Goal: Task Accomplishment & Management: Use online tool/utility

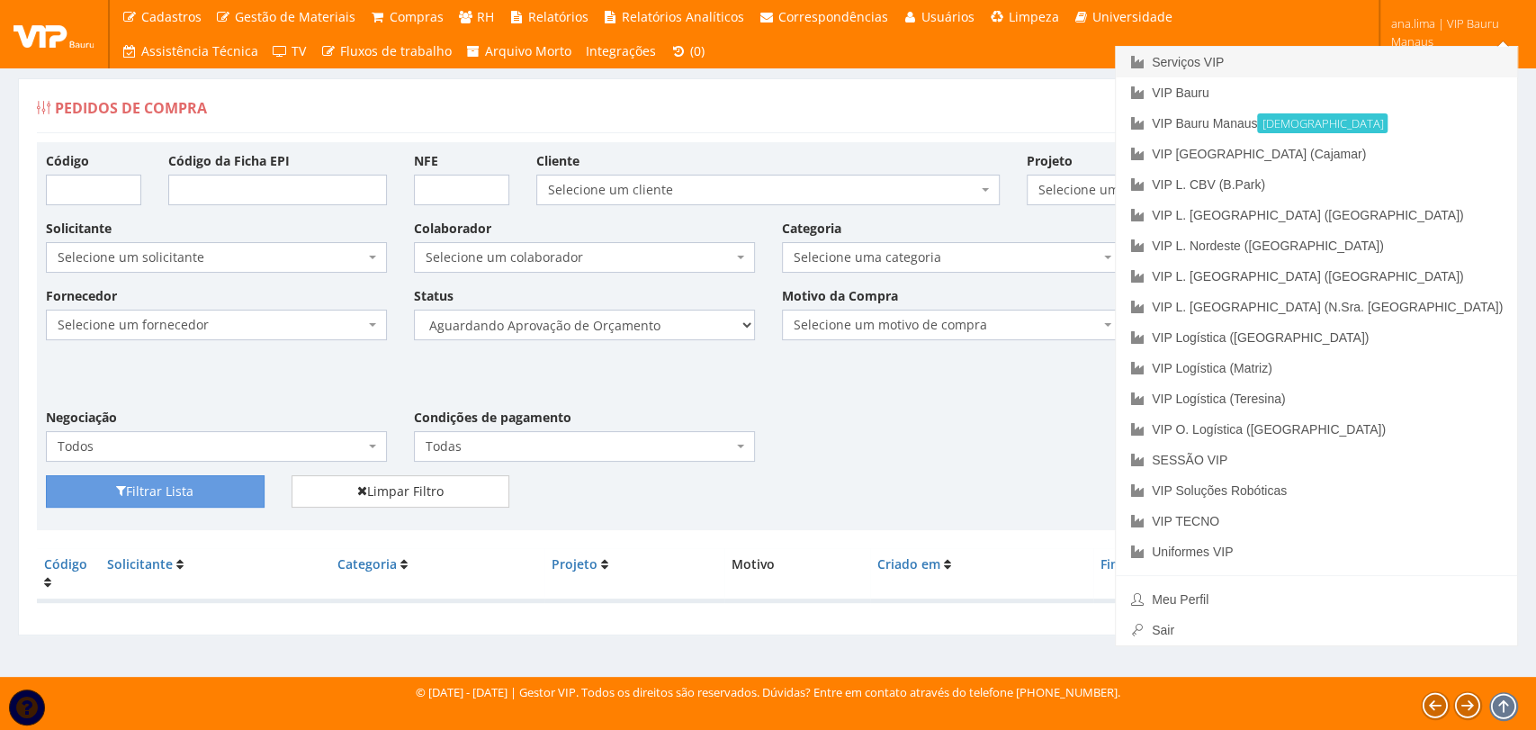
click at [1396, 52] on link "Serviços VIP" at bounding box center [1316, 62] width 401 height 31
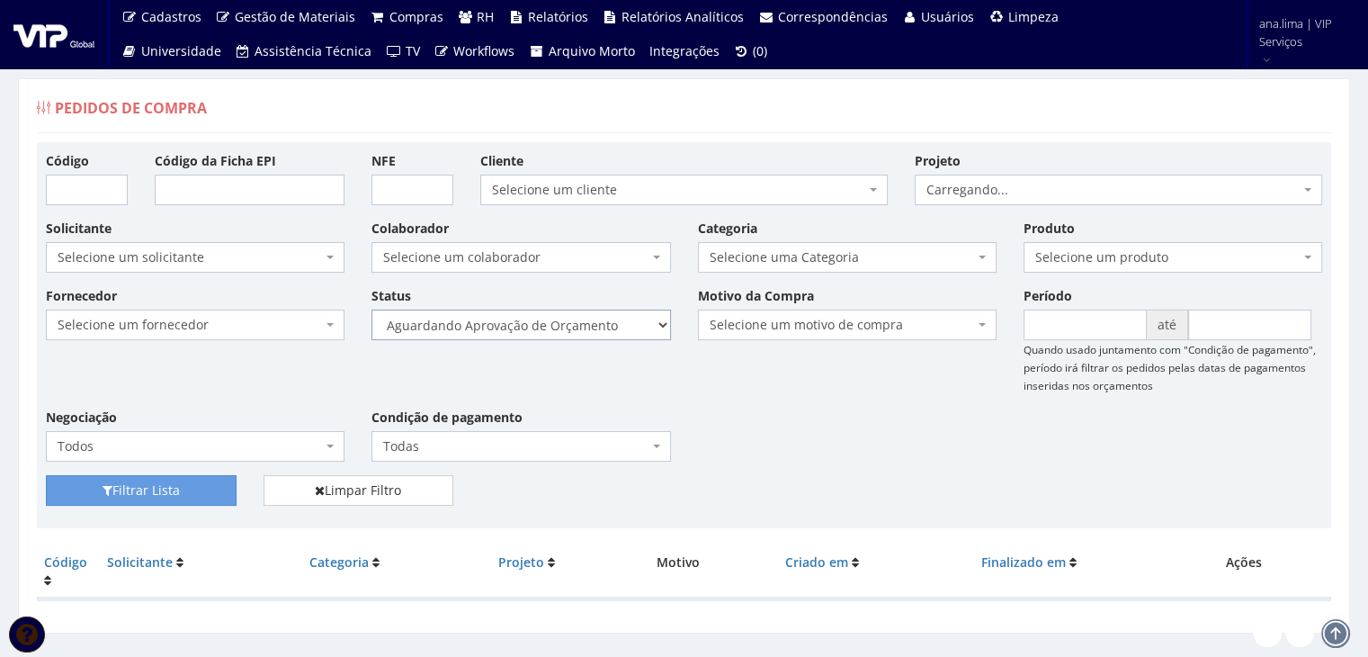
click at [581, 335] on select "Selecione um status Cancelado Aguardando Aprovação Diretoria Pedido Aprovado Ag…" at bounding box center [521, 324] width 299 height 31
select select "1"
click at [372, 309] on select "Selecione um status Cancelado Aguardando Aprovação Diretoria Pedido Aprovado Ag…" at bounding box center [521, 324] width 299 height 31
click at [186, 485] on button "Filtrar Lista" at bounding box center [141, 490] width 191 height 31
click at [579, 329] on select "Selecione um status Cancelado Aguardando Aprovação Diretoria Pedido Aprovado Ag…" at bounding box center [521, 324] width 299 height 31
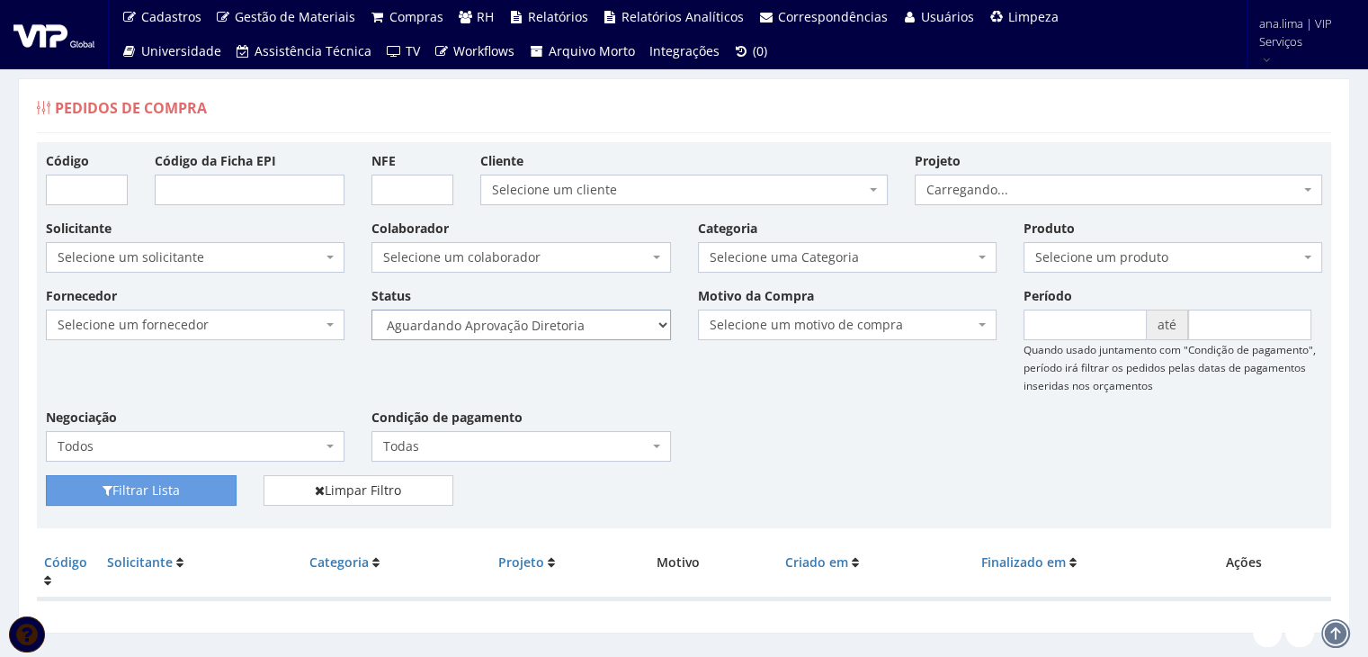
select select "4"
click at [372, 309] on select "Selecione um status Cancelado Aguardando Aprovação Diretoria Pedido Aprovado Ag…" at bounding box center [521, 324] width 299 height 31
click at [166, 486] on button "Filtrar Lista" at bounding box center [141, 490] width 191 height 31
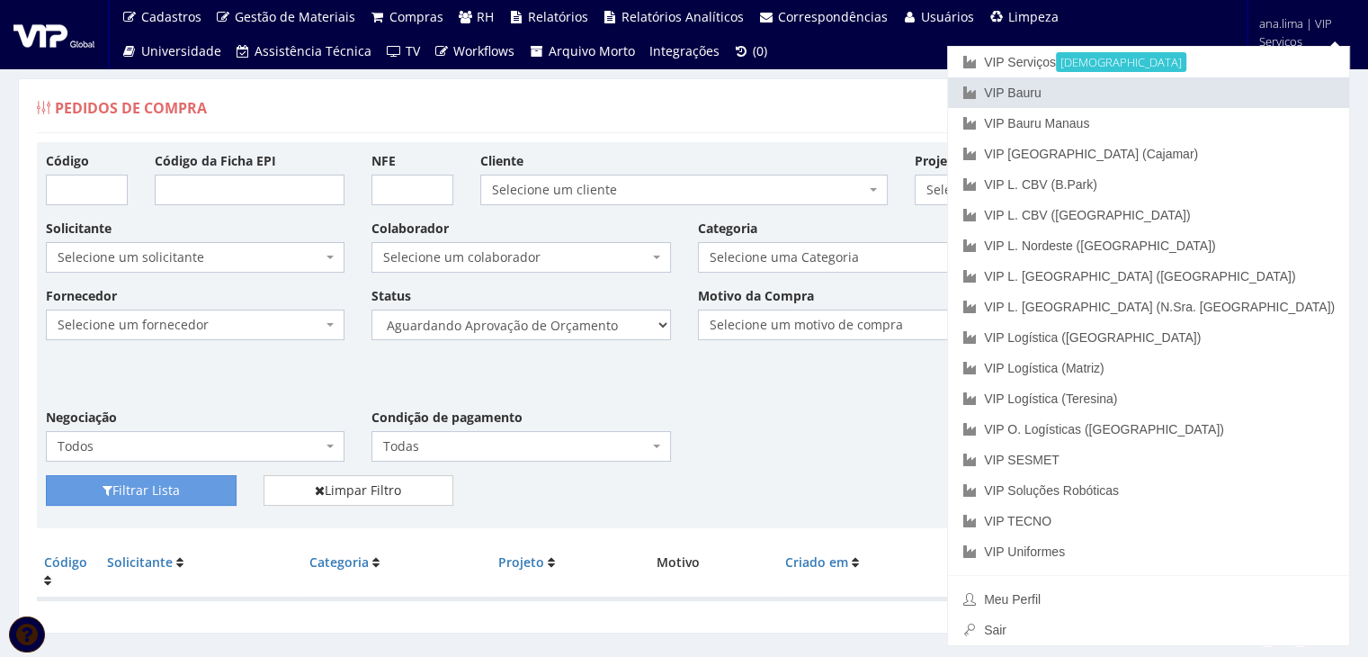
drag, startPoint x: 1238, startPoint y: 93, endPoint x: 1025, endPoint y: 167, distance: 225.9
click at [1237, 93] on link "VIP Bauru" at bounding box center [1148, 92] width 401 height 31
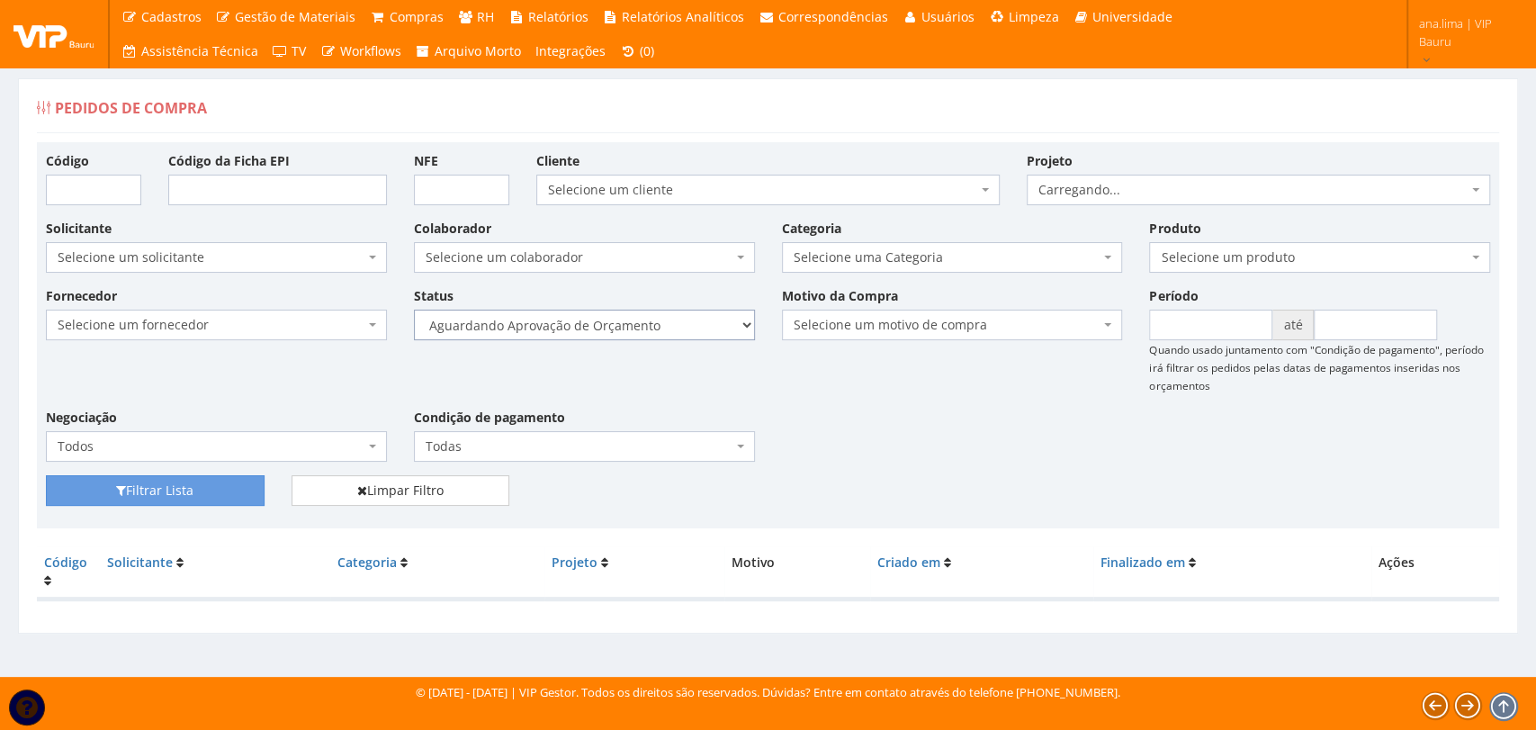
click at [684, 323] on select "Selecione um status Cancelado Aguardando Aprovação Diretoria Pedido Aprovado Ag…" at bounding box center [584, 324] width 341 height 31
select select "1"
click at [414, 309] on select "Selecione um status Cancelado Aguardando Aprovação Diretoria Pedido Aprovado Ag…" at bounding box center [584, 324] width 341 height 31
click at [198, 487] on button "Filtrar Lista" at bounding box center [155, 490] width 219 height 31
click at [660, 332] on select "Selecione um status Cancelado Aguardando Aprovação Diretoria Pedido Aprovado Ag…" at bounding box center [584, 324] width 341 height 31
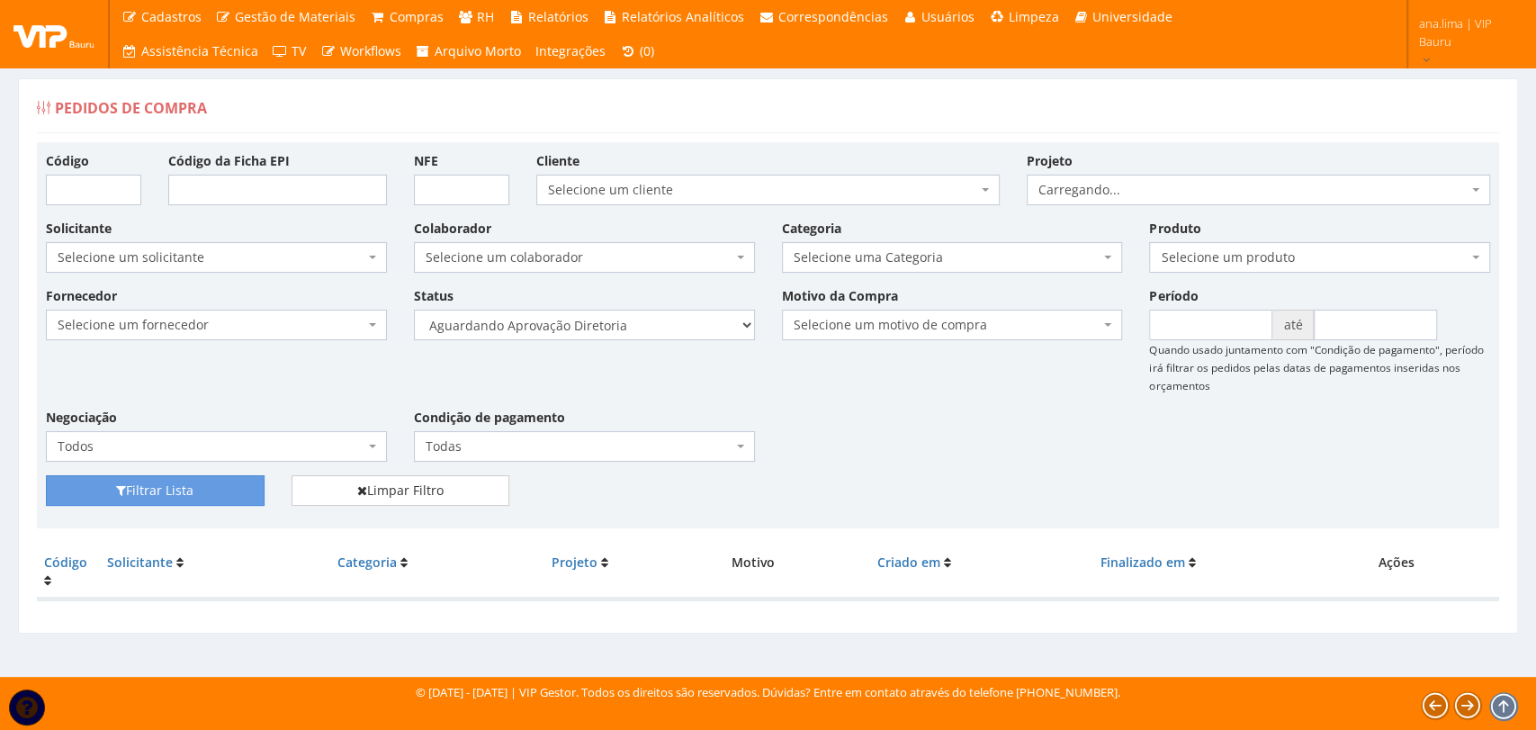
select select "4"
click at [414, 309] on select "Selecione um status Cancelado Aguardando Aprovação Diretoria Pedido Aprovado Ag…" at bounding box center [584, 324] width 341 height 31
click at [227, 498] on button "Filtrar Lista" at bounding box center [155, 490] width 219 height 31
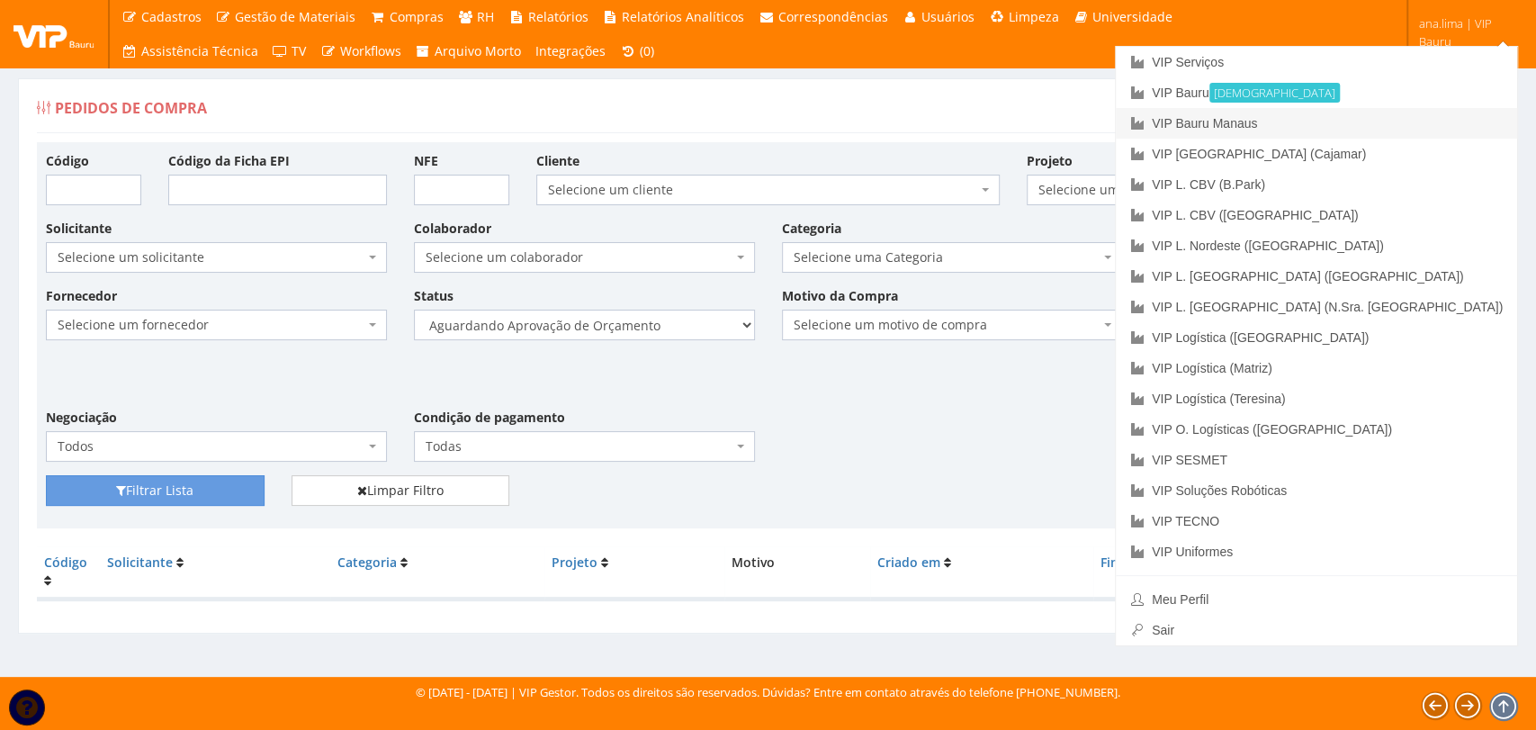
click at [1439, 124] on link "VIP Bauru Manaus" at bounding box center [1316, 123] width 401 height 31
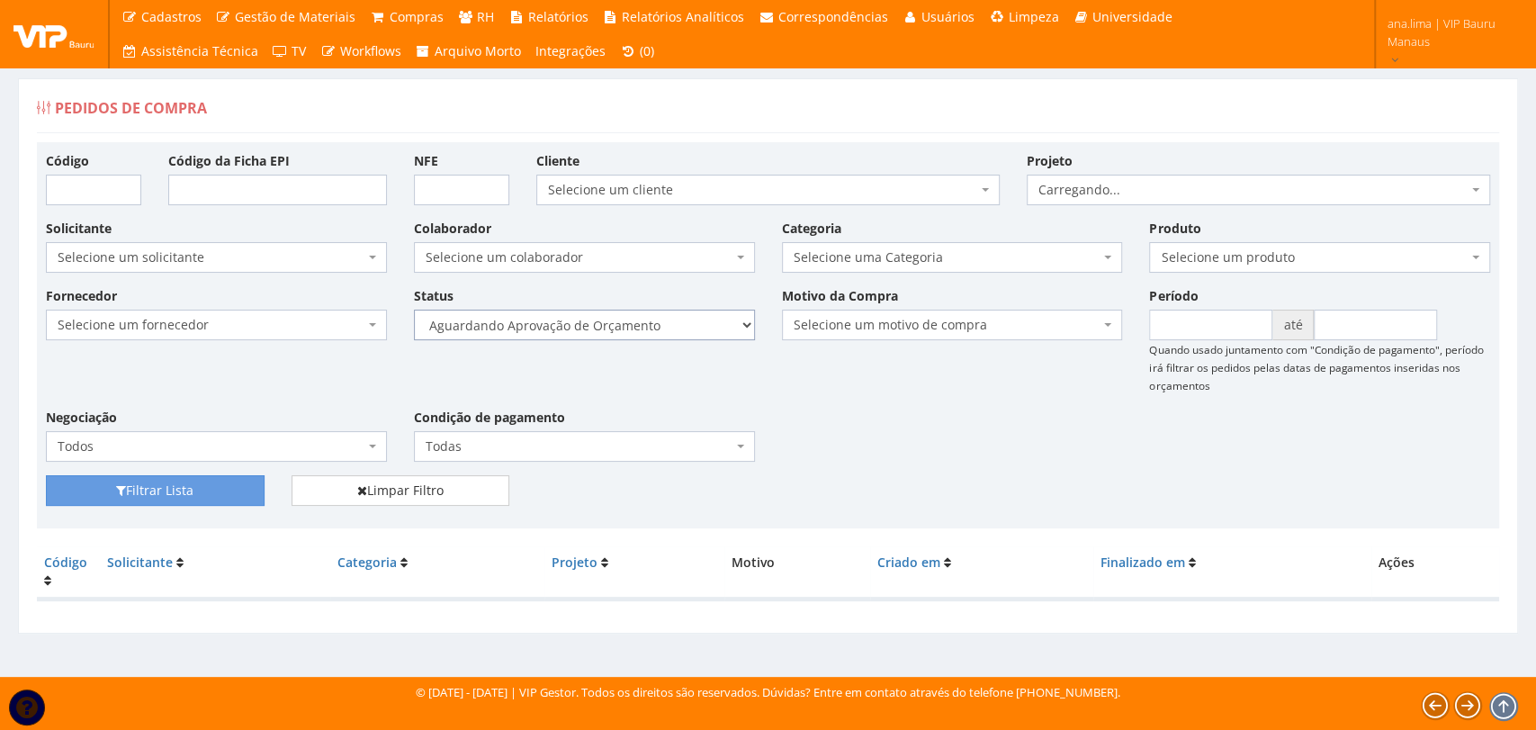
drag, startPoint x: 0, startPoint y: 0, endPoint x: 653, endPoint y: 333, distance: 733.1
click at [653, 333] on select "Selecione um status Cancelado Aguardando Aprovação Diretoria Pedido Aprovado Ag…" at bounding box center [584, 324] width 341 height 31
select select "1"
click at [414, 309] on select "Selecione um status Cancelado Aguardando Aprovação Diretoria Pedido Aprovado Ag…" at bounding box center [584, 324] width 341 height 31
click at [229, 491] on button "Filtrar Lista" at bounding box center [155, 490] width 219 height 31
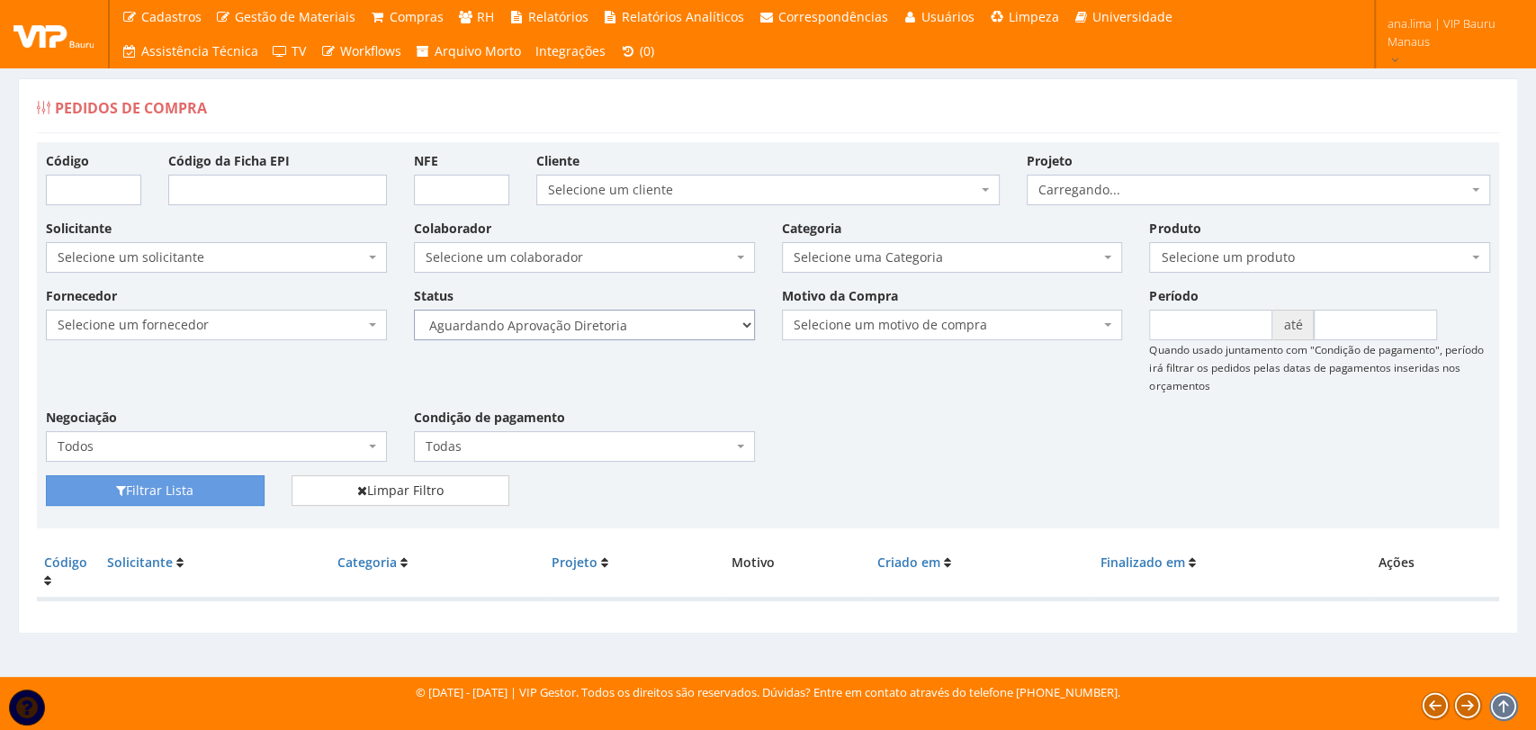
click at [686, 324] on select "Selecione um status Cancelado Aguardando Aprovação Diretoria Pedido Aprovado Ag…" at bounding box center [584, 324] width 341 height 31
select select "4"
click at [414, 309] on select "Selecione um status Cancelado Aguardando Aprovação Diretoria Pedido Aprovado Ag…" at bounding box center [584, 324] width 341 height 31
drag, startPoint x: 238, startPoint y: 489, endPoint x: 291, endPoint y: 465, distance: 58.4
click at [238, 490] on button "Filtrar Lista" at bounding box center [155, 490] width 219 height 31
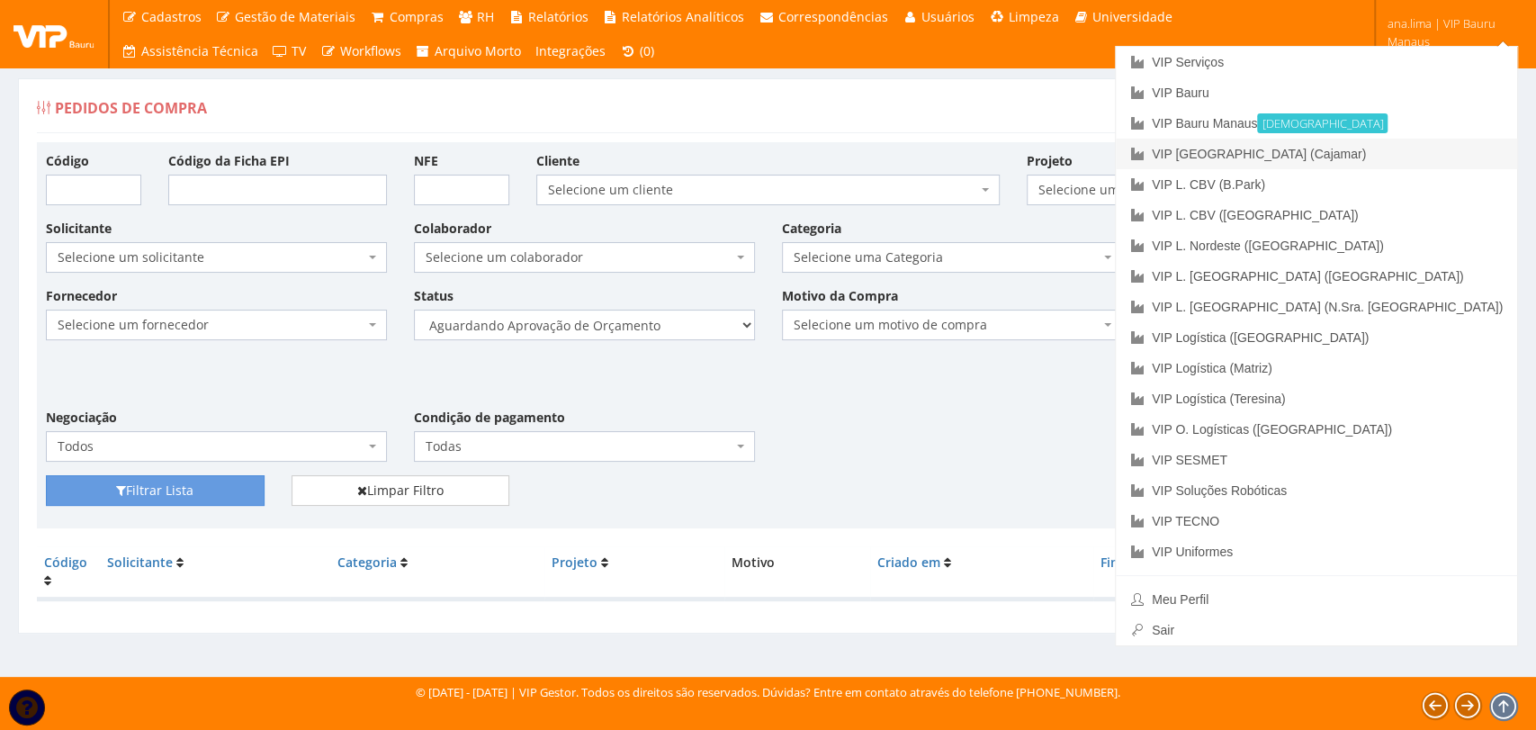
click at [1418, 160] on link "VIP [GEOGRAPHIC_DATA] (Cajamar)" at bounding box center [1316, 154] width 401 height 31
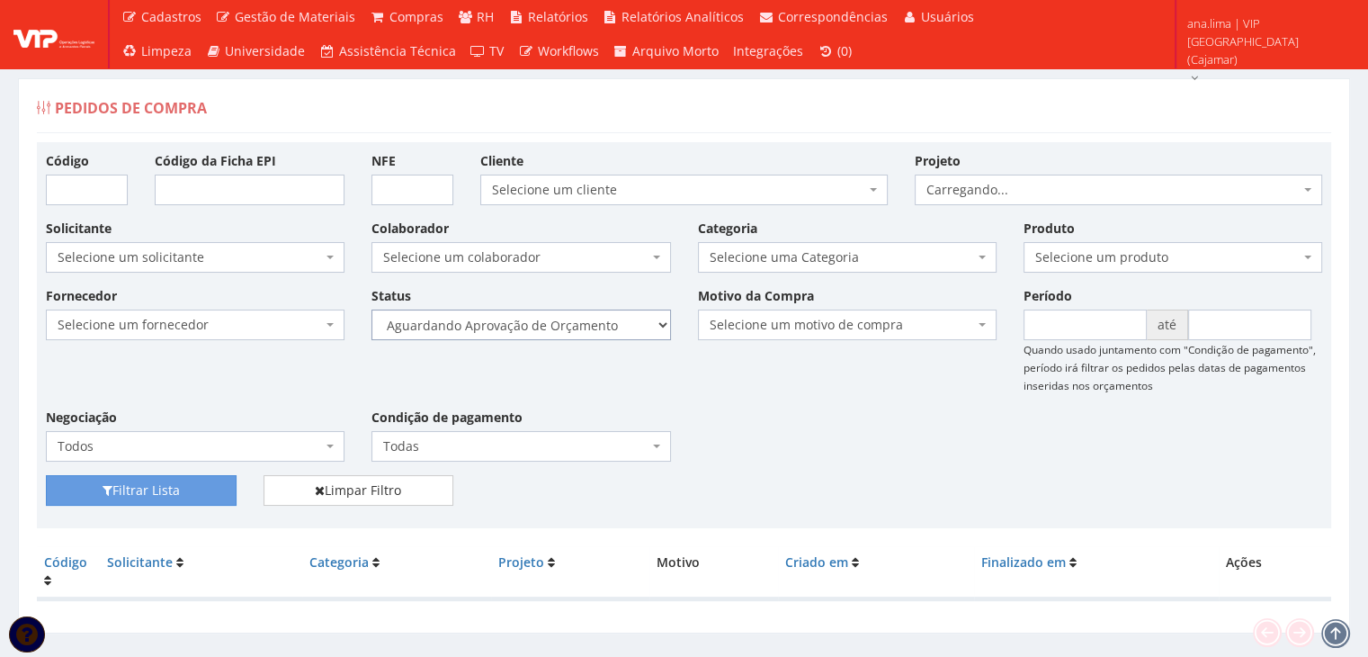
click at [625, 312] on select "Selecione um status Cancelado Aguardando Aprovação Diretoria Pedido Aprovado Ag…" at bounding box center [521, 324] width 299 height 31
select select "1"
click at [372, 309] on select "Selecione um status Cancelado Aguardando Aprovação Diretoria Pedido Aprovado Ag…" at bounding box center [521, 324] width 299 height 31
click at [191, 494] on button "Filtrar Lista" at bounding box center [141, 490] width 191 height 31
click at [597, 321] on select "Selecione um status Cancelado Aguardando Aprovação Diretoria Pedido Aprovado Ag…" at bounding box center [521, 324] width 299 height 31
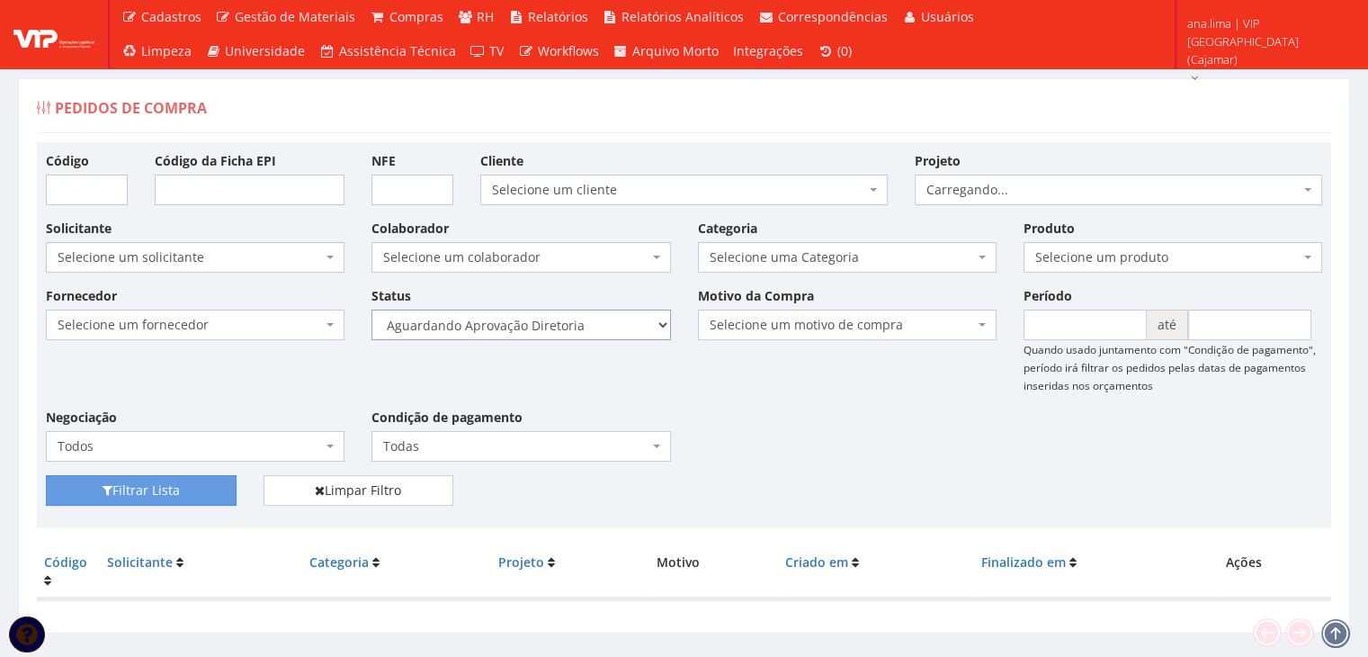
select select "4"
click at [372, 309] on select "Selecione um status Cancelado Aguardando Aprovação Diretoria Pedido Aprovado Ag…" at bounding box center [521, 324] width 299 height 31
click at [197, 489] on button "Filtrar Lista" at bounding box center [141, 490] width 191 height 31
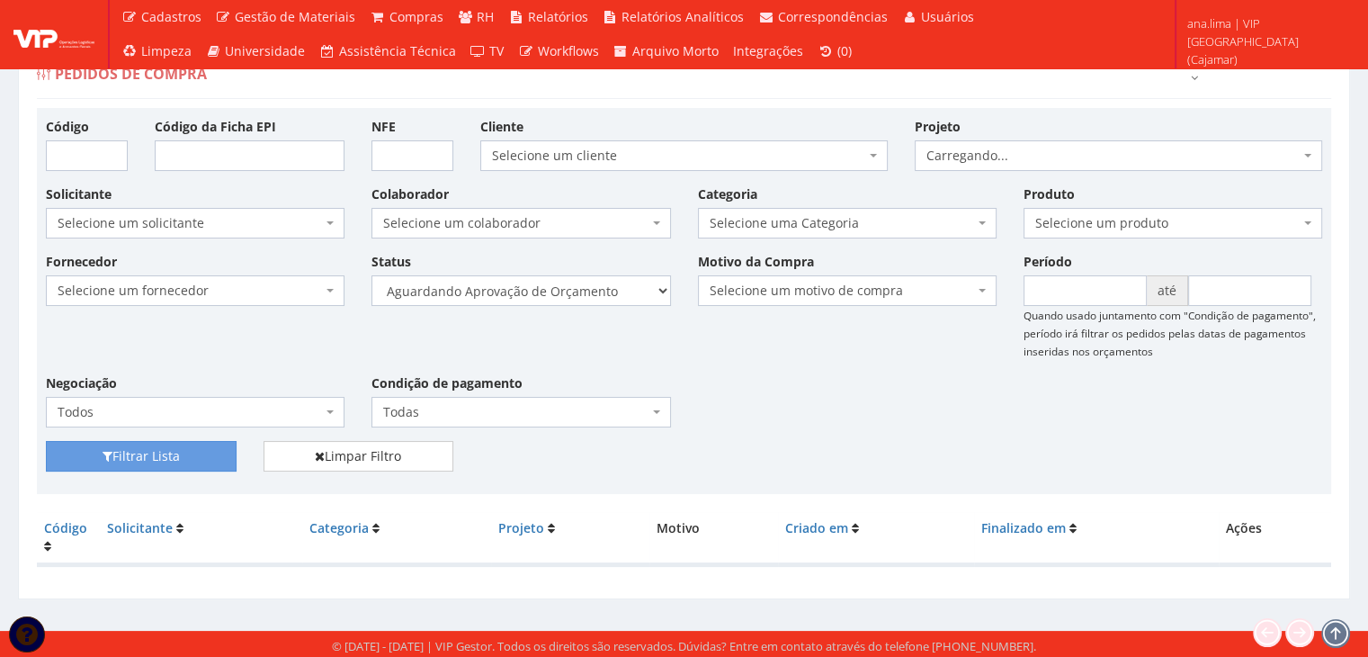
scroll to position [36, 0]
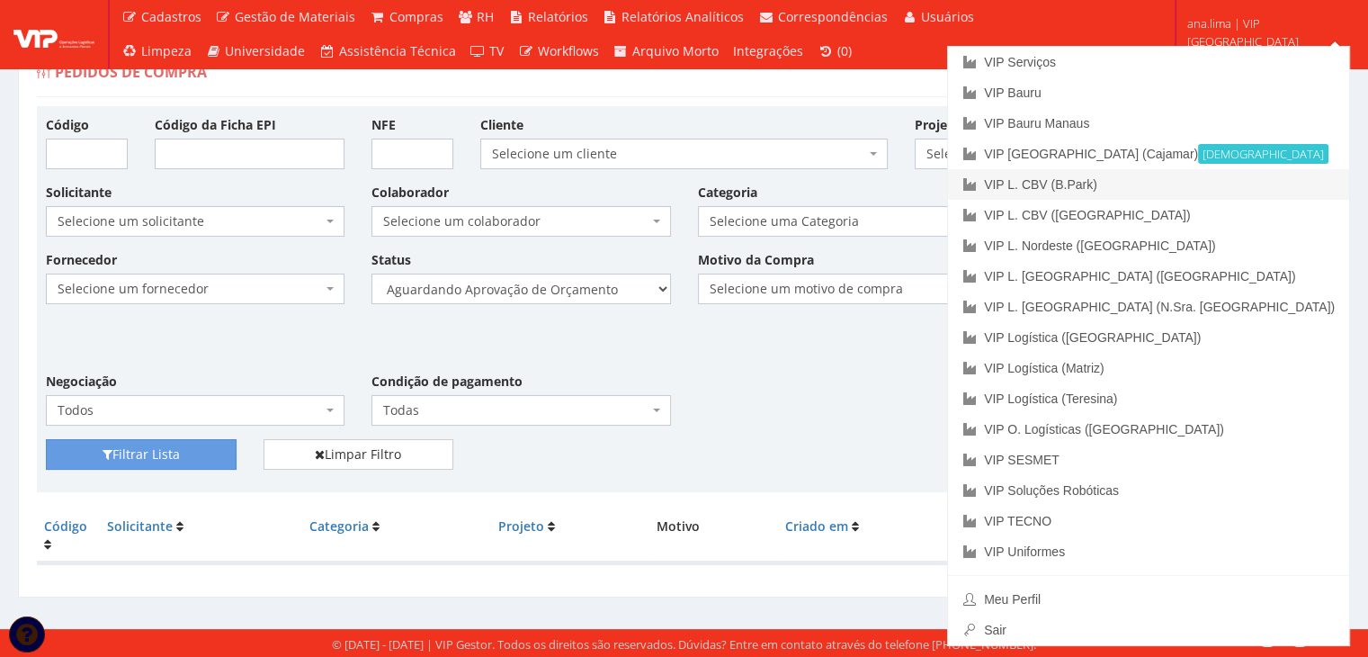
click at [1271, 184] on link "VIP L. CBV (B.Park)" at bounding box center [1148, 184] width 401 height 31
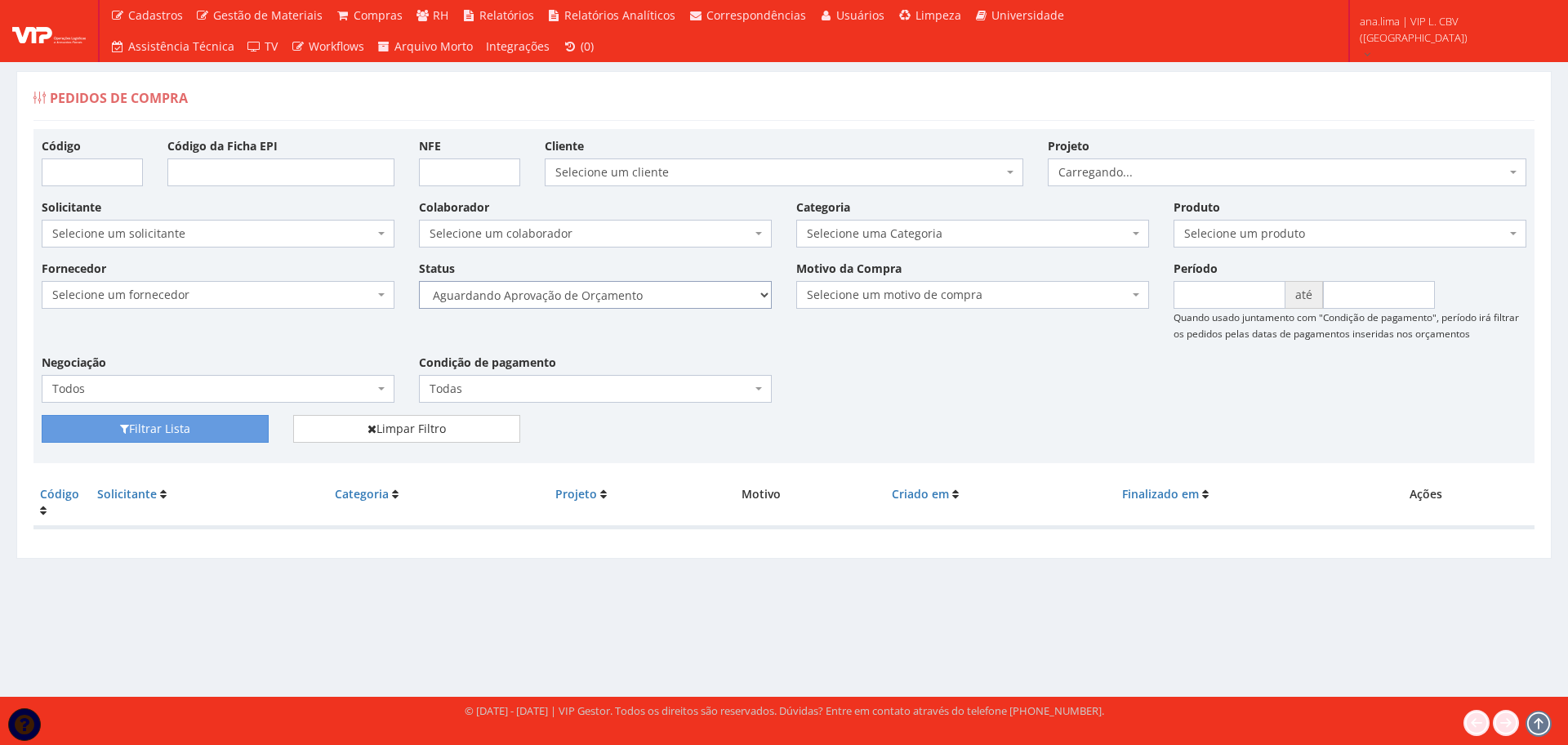
click at [688, 300] on select "Selecione um status Cancelado Aguardando Aprovação Diretoria Pedido Aprovado Ag…" at bounding box center [596, 294] width 353 height 28
select select "1"
click at [419, 281] on select "Selecione um status Cancelado Aguardando Aprovação Diretoria Pedido Aprovado Ag…" at bounding box center [596, 294] width 353 height 28
click at [232, 421] on button "Filtrar Lista" at bounding box center [155, 429] width 227 height 28
click at [672, 295] on select "Selecione um status Cancelado Aguardando Aprovação Diretoria Pedido Aprovado Ag…" at bounding box center [596, 294] width 353 height 28
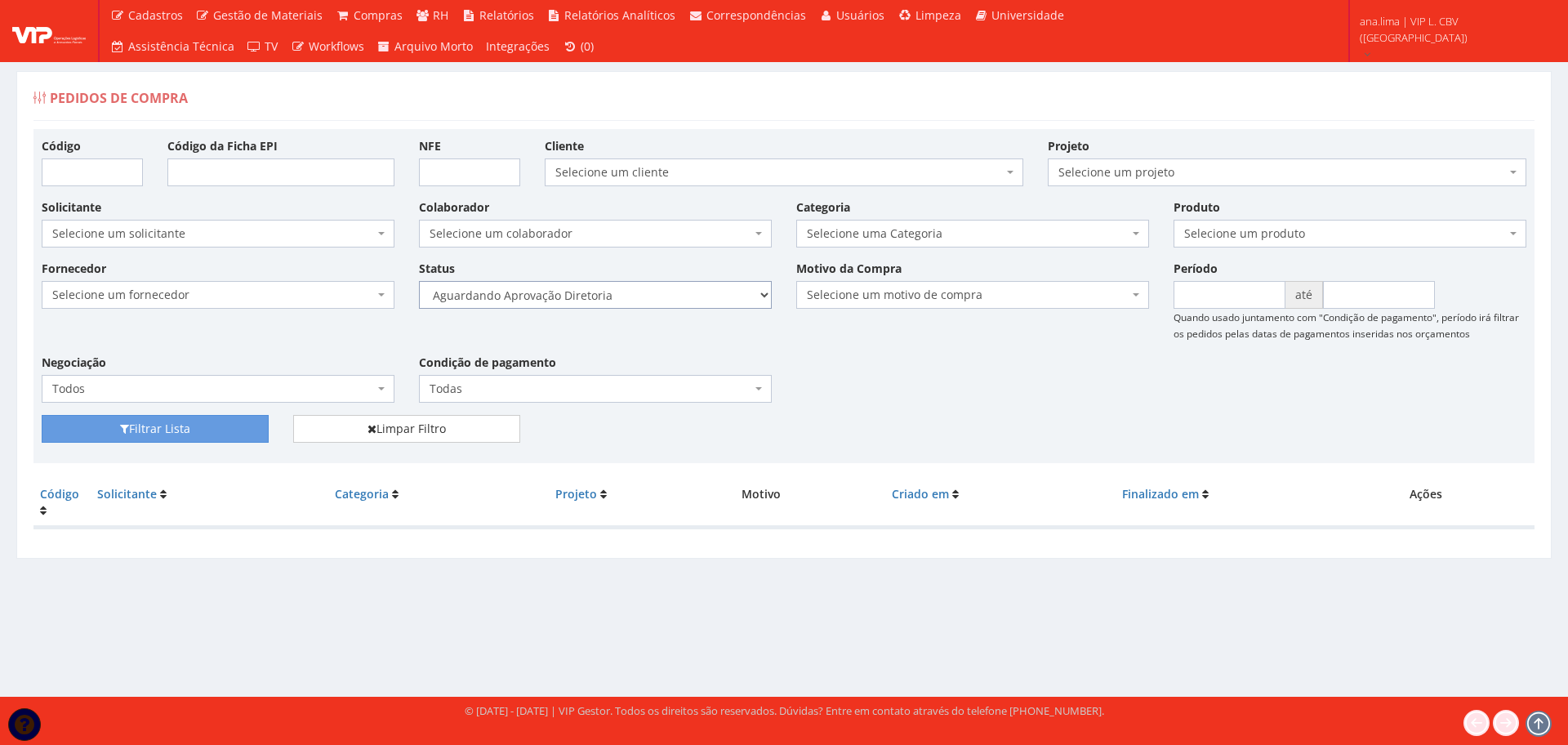
select select "4"
click at [419, 281] on select "Selecione um status Cancelado Aguardando Aprovação Diretoria Pedido Aprovado Ag…" at bounding box center [596, 294] width 353 height 28
drag, startPoint x: 228, startPoint y: 432, endPoint x: 478, endPoint y: 371, distance: 257.3
click at [228, 430] on button "Filtrar Lista" at bounding box center [155, 429] width 227 height 28
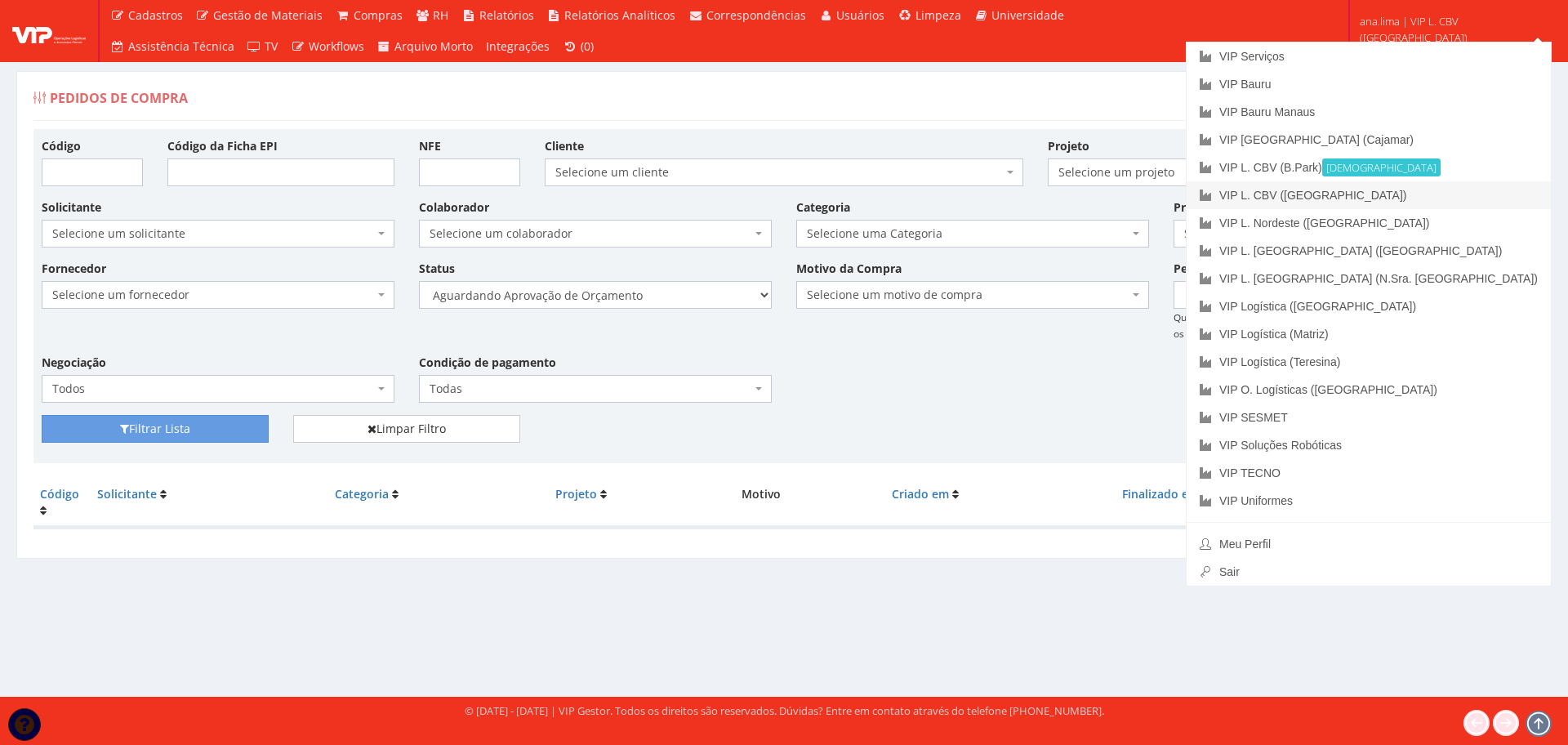
click at [1421, 201] on link "VIP L. CBV ([GEOGRAPHIC_DATA])" at bounding box center [1368, 195] width 364 height 28
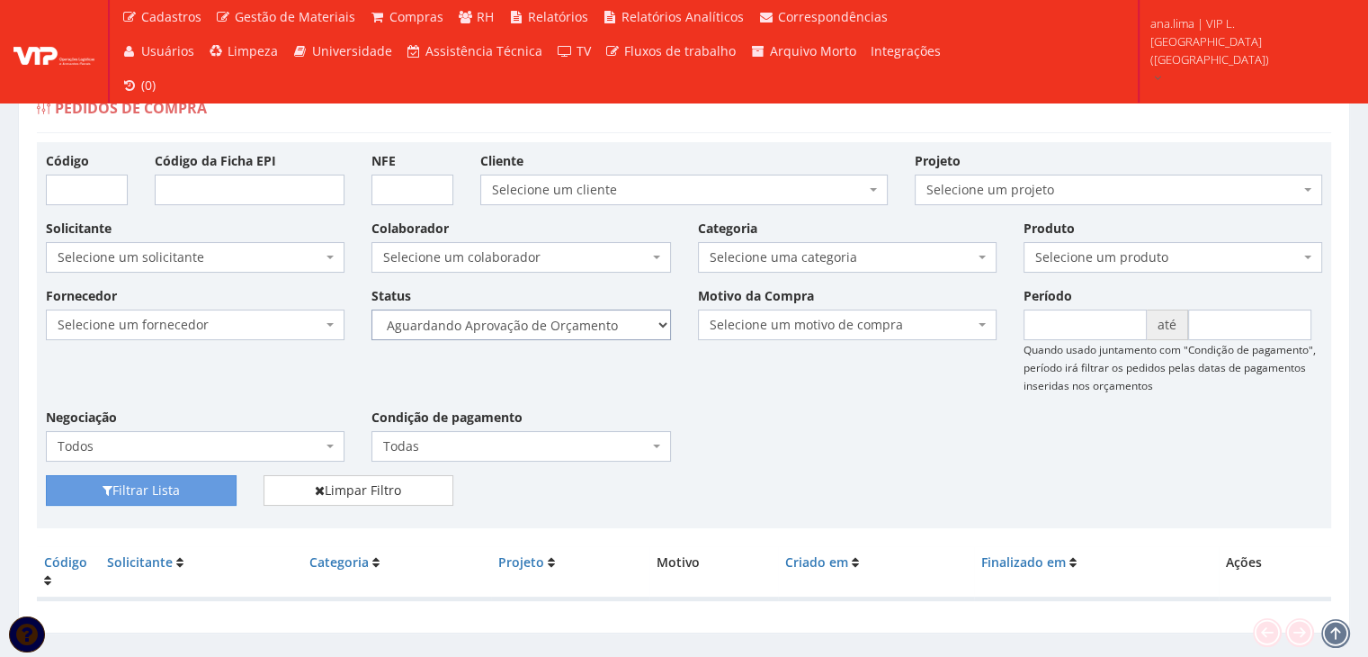
click at [575, 332] on select "Selecione um status Cancelado Aguardando Aprovação Diretoria Pedido Aprovado Ag…" at bounding box center [521, 324] width 299 height 31
select select "1"
click at [372, 309] on select "Selecione um status Cancelado Aguardando Aprovação Diretoria Pedido Aprovado Ag…" at bounding box center [521, 324] width 299 height 31
click at [215, 482] on button "Filtrar Lista" at bounding box center [141, 491] width 191 height 32
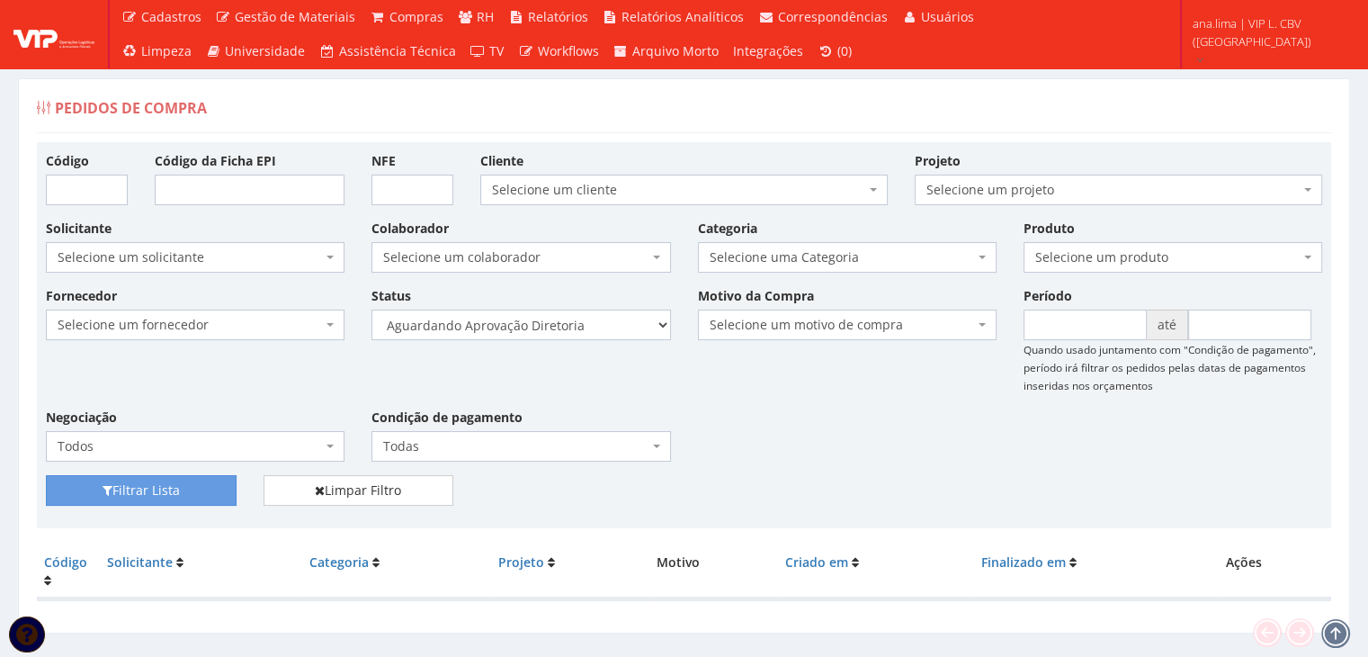
select select "4"
click at [372, 309] on select "Selecione um status Cancelado Aguardando Aprovação Diretoria Pedido Aprovado Ag…" at bounding box center [521, 324] width 299 height 31
click at [219, 492] on button "Filtrar Lista" at bounding box center [141, 490] width 191 height 31
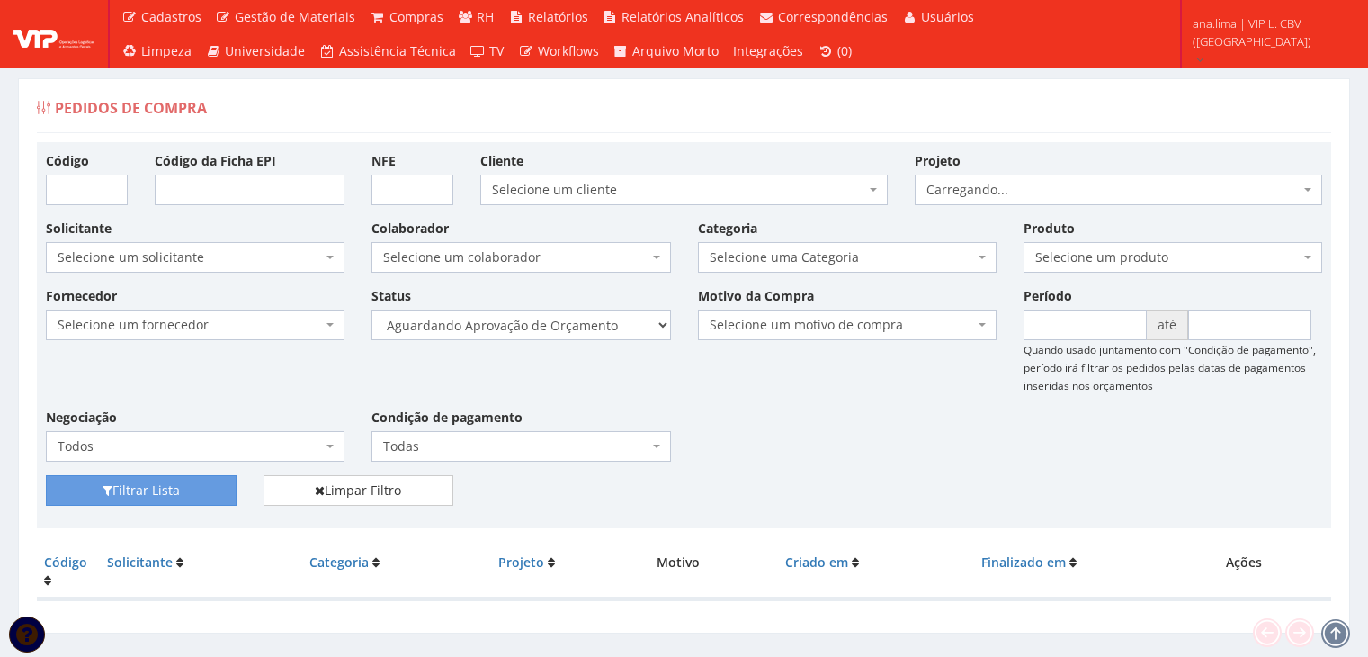
scroll to position [36, 0]
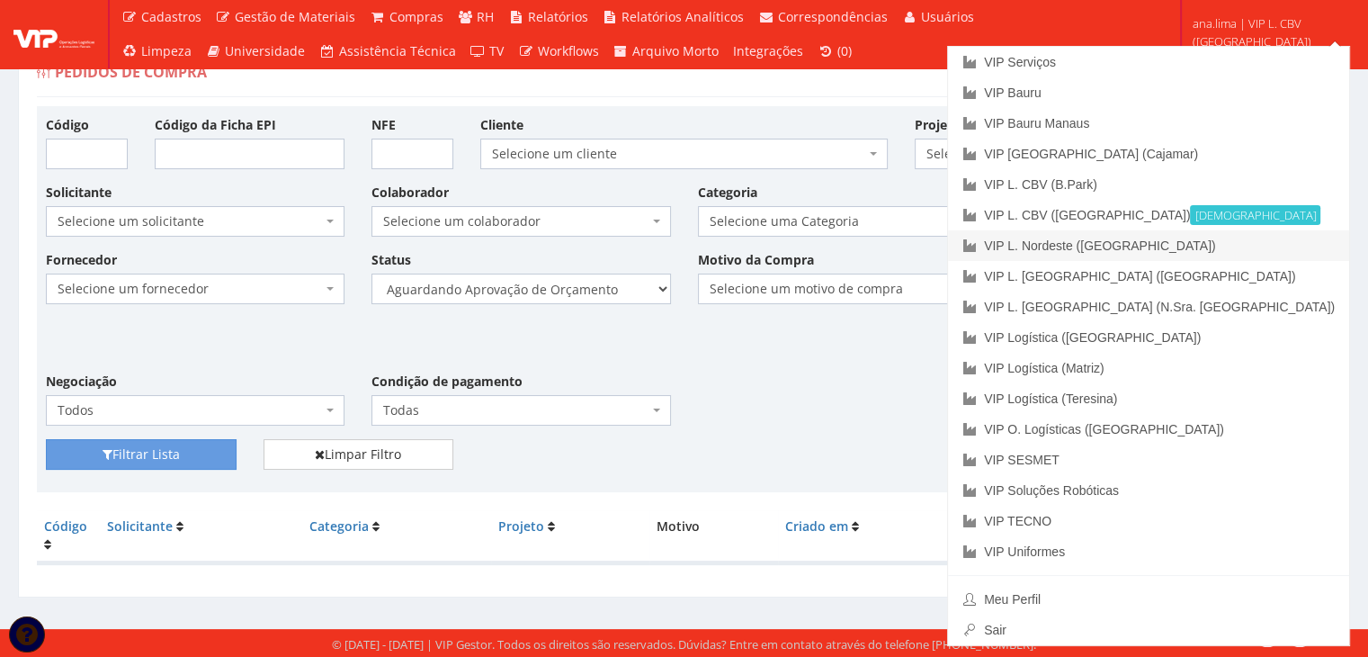
click at [1292, 242] on link "VIP L. Nordeste ([GEOGRAPHIC_DATA])" at bounding box center [1148, 245] width 401 height 31
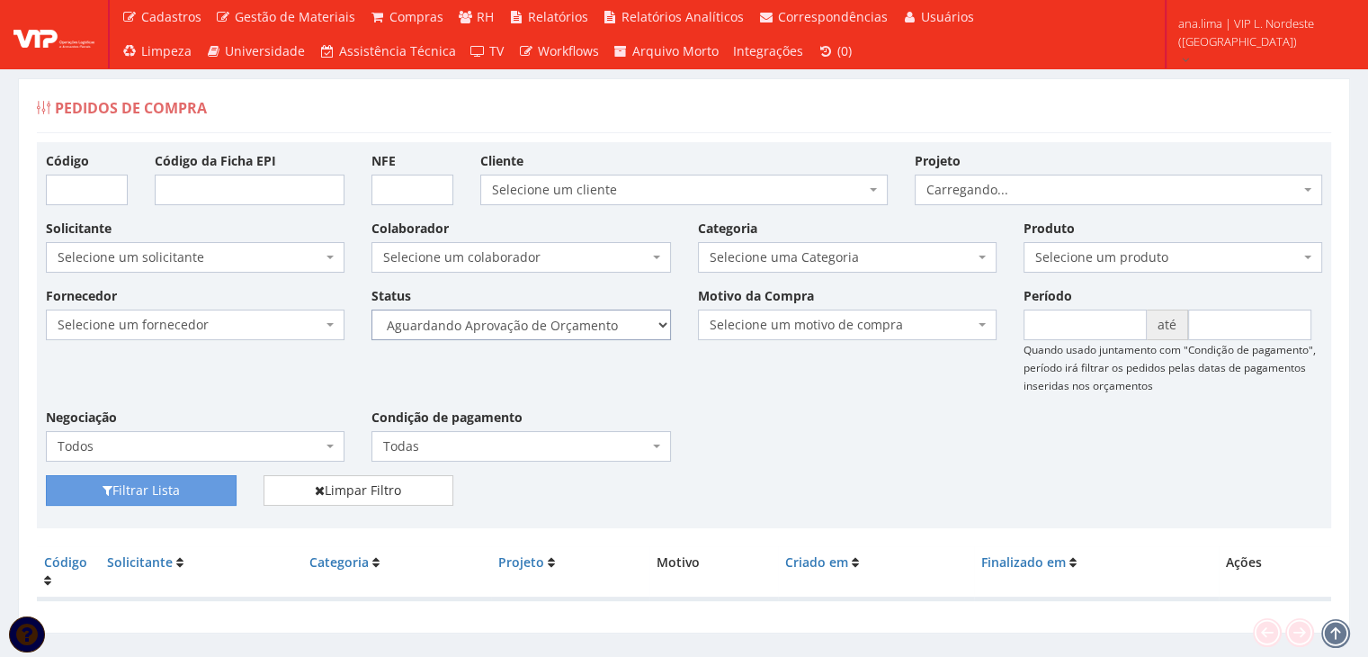
drag, startPoint x: 0, startPoint y: 0, endPoint x: 615, endPoint y: 325, distance: 695.8
click at [615, 325] on select "Selecione um status Cancelado Aguardando Aprovação Diretoria Pedido Aprovado Ag…" at bounding box center [521, 324] width 299 height 31
select select "1"
click at [372, 309] on select "Selecione um status Cancelado Aguardando Aprovação Diretoria Pedido Aprovado Ag…" at bounding box center [521, 324] width 299 height 31
click at [159, 498] on button "Filtrar Lista" at bounding box center [141, 490] width 191 height 31
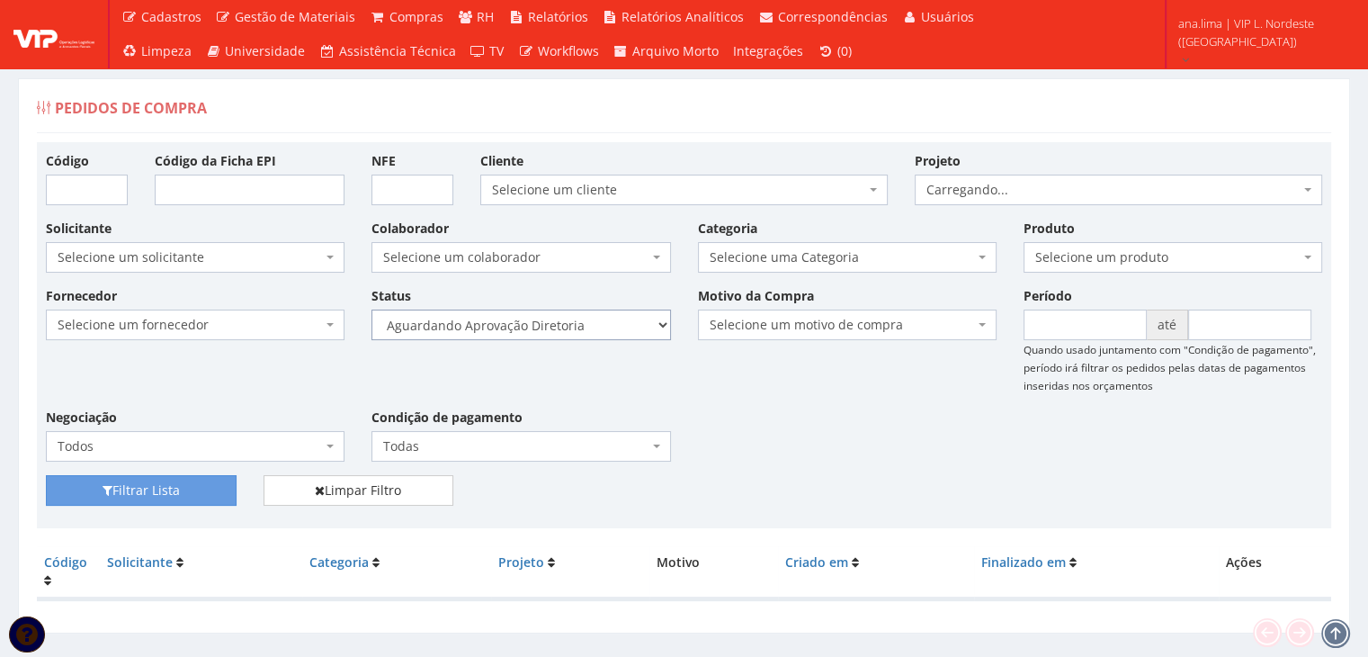
click at [592, 331] on select "Selecione um status Cancelado Aguardando Aprovação Diretoria Pedido Aprovado Ag…" at bounding box center [521, 324] width 299 height 31
select select "4"
click at [372, 309] on select "Selecione um status Cancelado Aguardando Aprovação Diretoria Pedido Aprovado Ag…" at bounding box center [521, 324] width 299 height 31
click at [211, 477] on button "Filtrar Lista" at bounding box center [141, 490] width 191 height 31
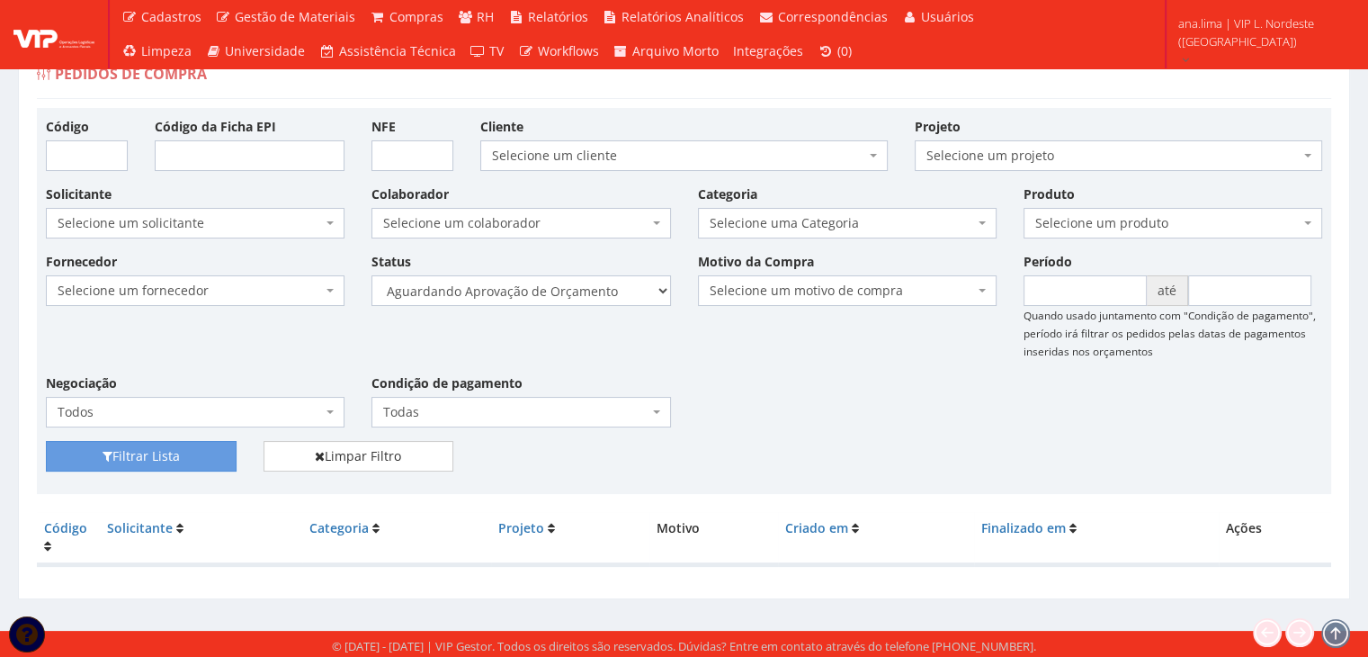
scroll to position [36, 0]
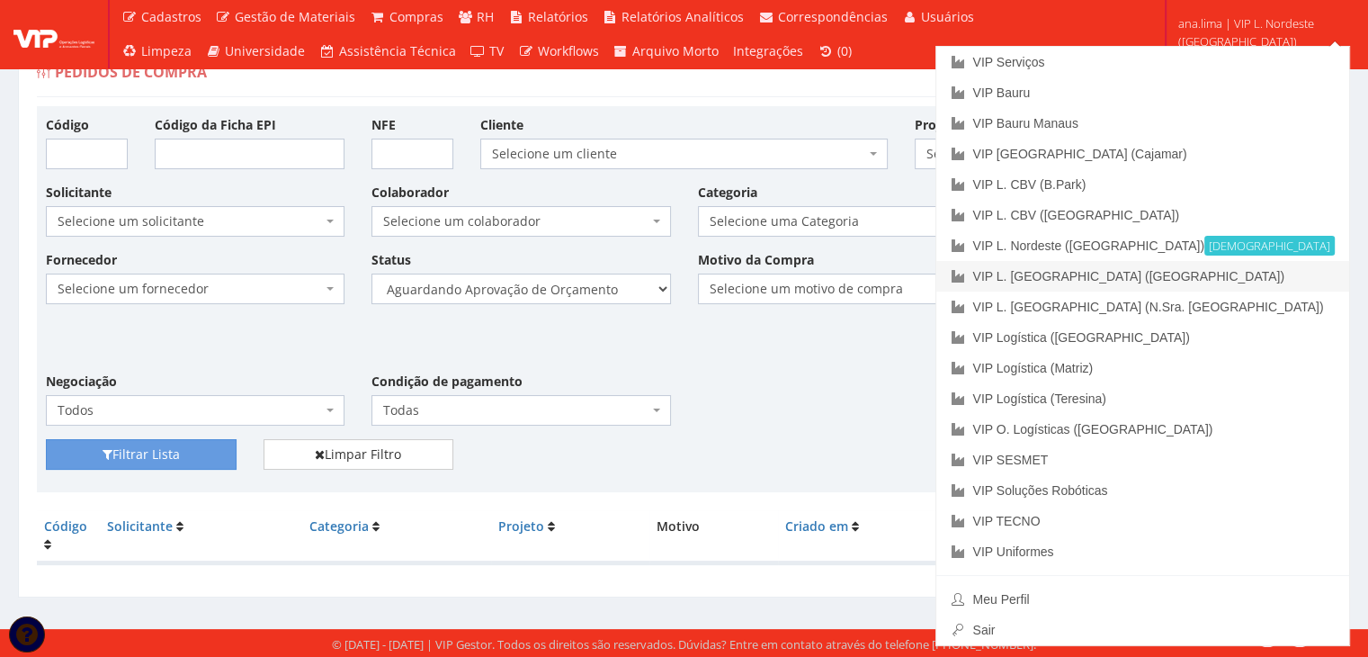
click at [1275, 273] on link "VIP L. [GEOGRAPHIC_DATA] ([GEOGRAPHIC_DATA])" at bounding box center [1143, 276] width 413 height 31
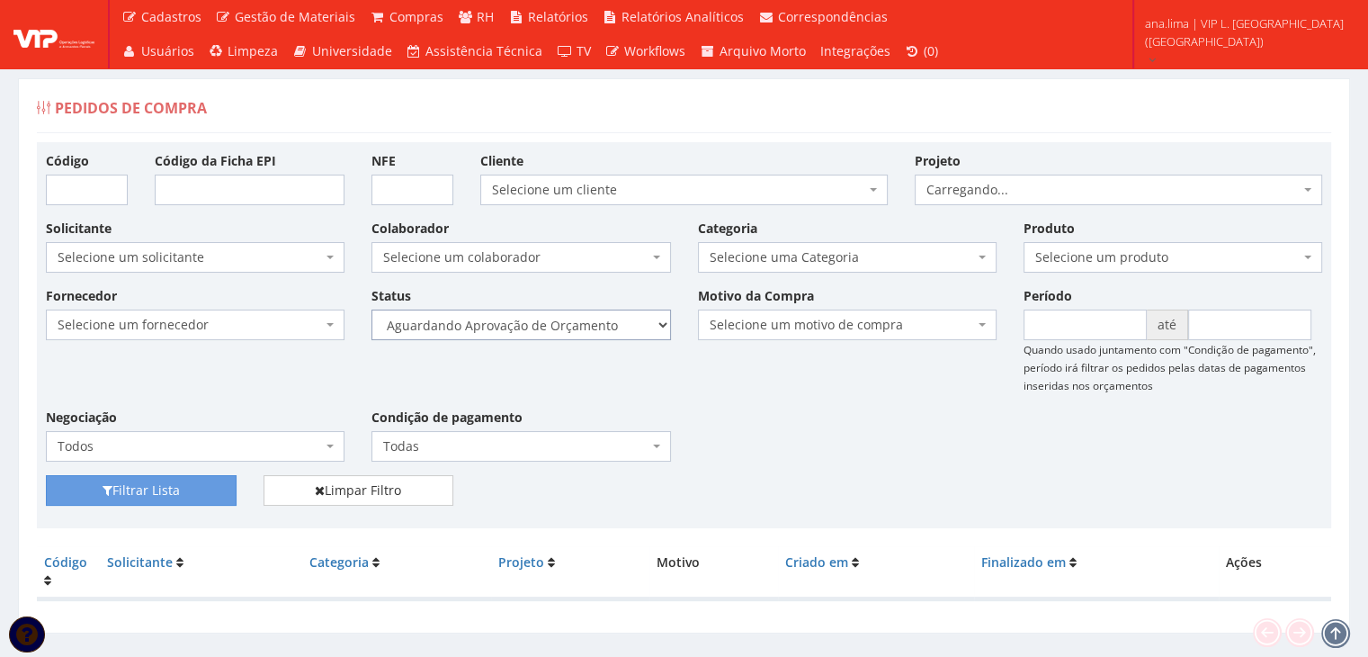
click at [608, 321] on select "Selecione um status Cancelado Aguardando Aprovação Diretoria Pedido Aprovado Ag…" at bounding box center [521, 324] width 299 height 31
select select "1"
click at [372, 309] on select "Selecione um status Cancelado Aguardando Aprovação Diretoria Pedido Aprovado Ag…" at bounding box center [521, 324] width 299 height 31
click at [184, 491] on button "Filtrar Lista" at bounding box center [141, 490] width 191 height 31
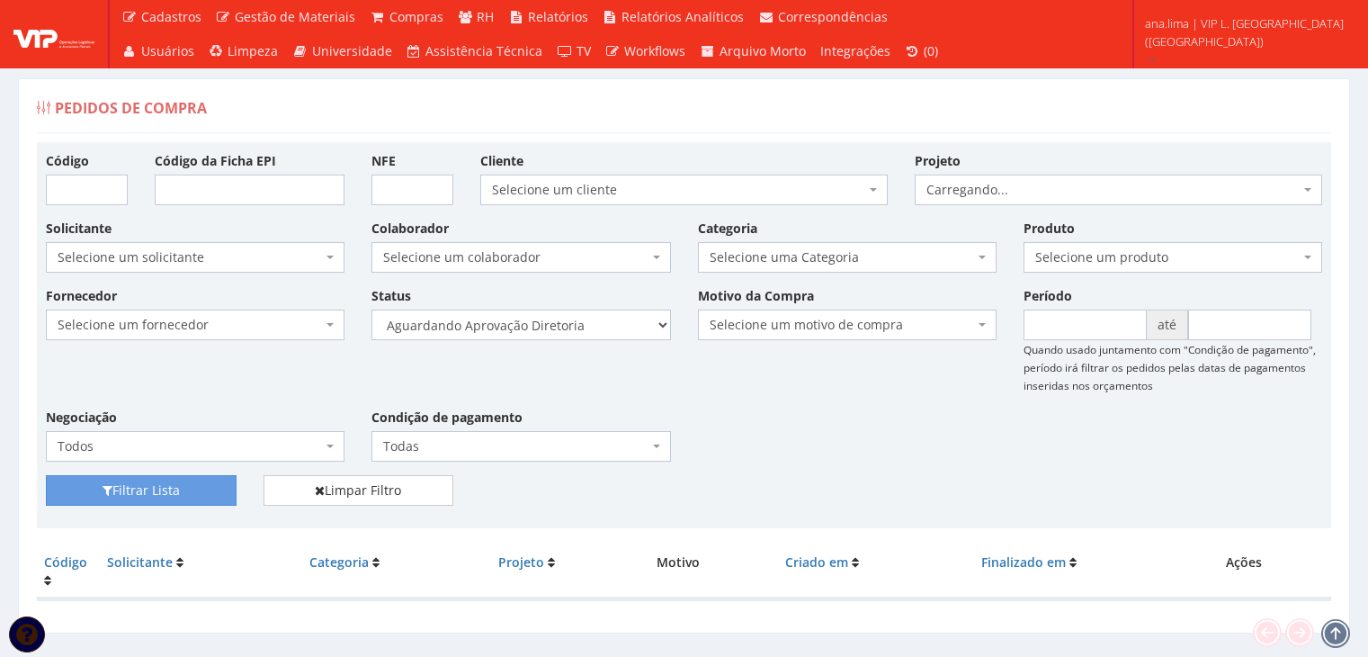
click at [587, 336] on select "Selecione um status Cancelado Aguardando Aprovação Diretoria Pedido Aprovado Ag…" at bounding box center [521, 324] width 299 height 31
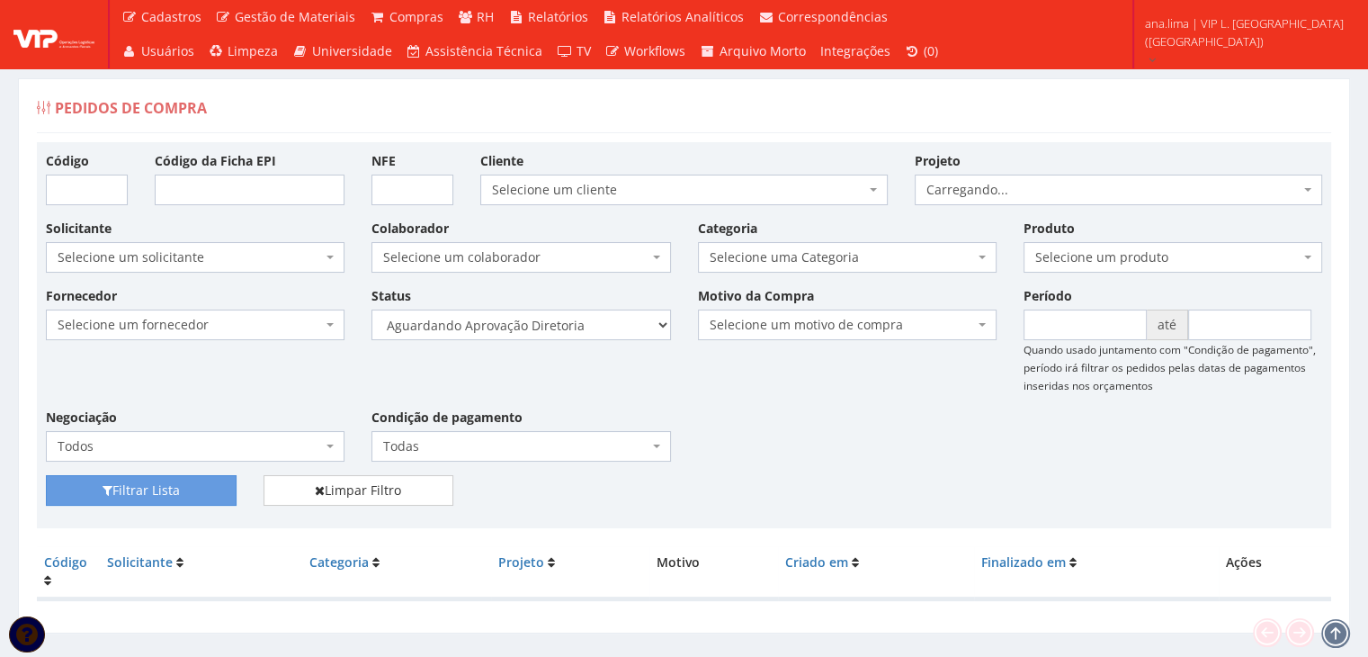
select select "4"
click at [372, 309] on select "Selecione um status Cancelado Aguardando Aprovação Diretoria Pedido Aprovado Ag…" at bounding box center [521, 324] width 299 height 31
click at [229, 483] on button "Filtrar Lista" at bounding box center [141, 490] width 191 height 31
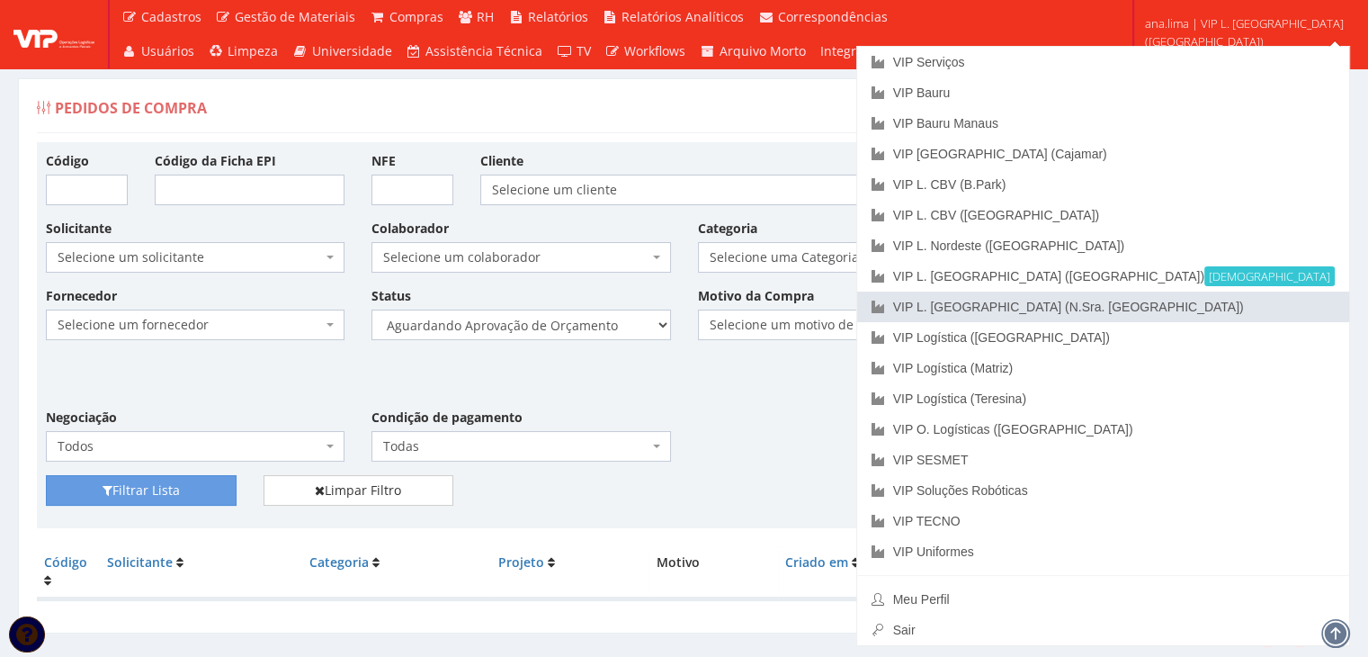
click at [1303, 314] on link "VIP L. [GEOGRAPHIC_DATA] (N.Sra. [GEOGRAPHIC_DATA])" at bounding box center [1103, 306] width 492 height 31
